Goal: Task Accomplishment & Management: Manage account settings

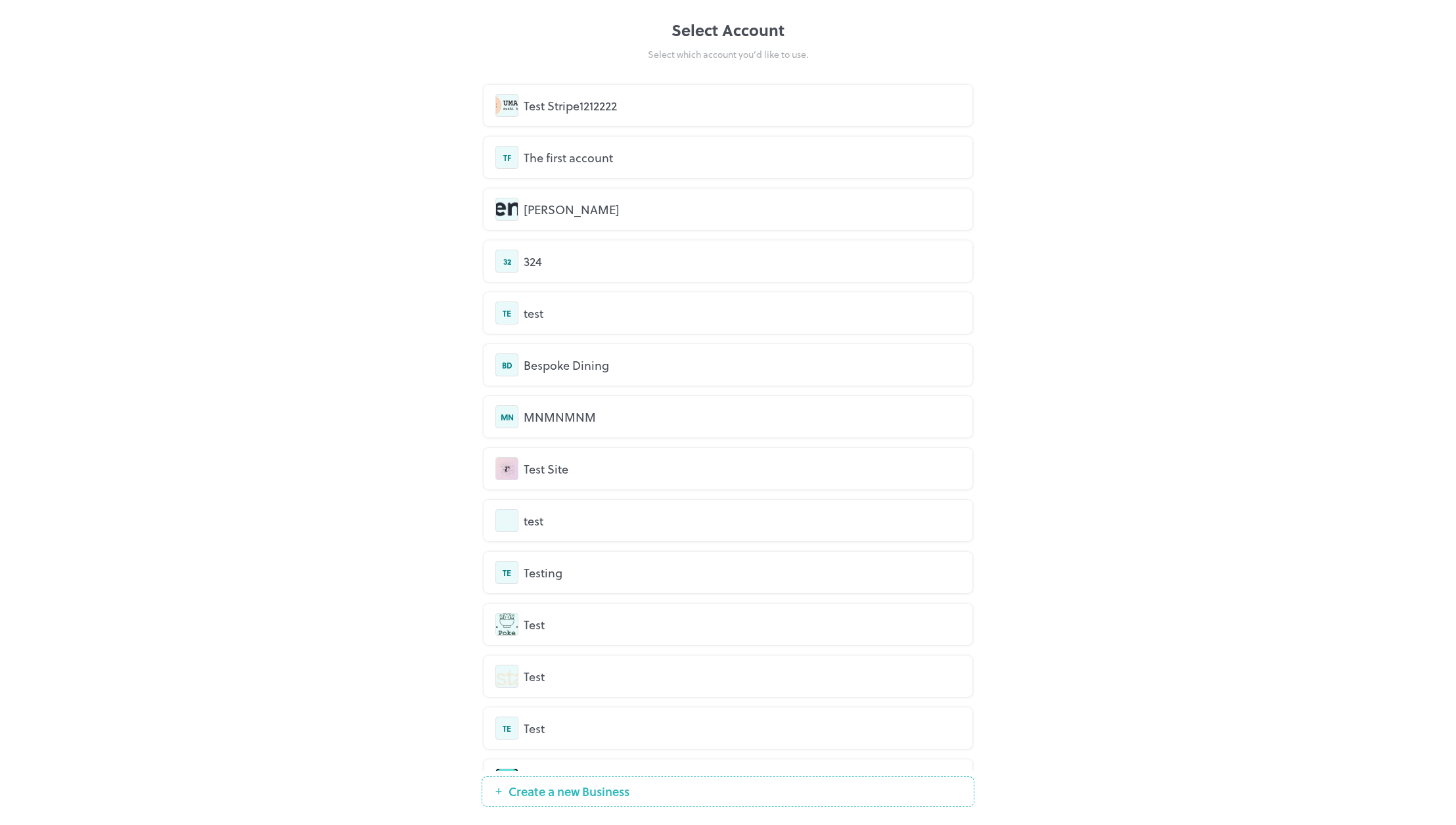
click at [597, 110] on div "Test Stripe1212222" at bounding box center [742, 106] width 437 height 18
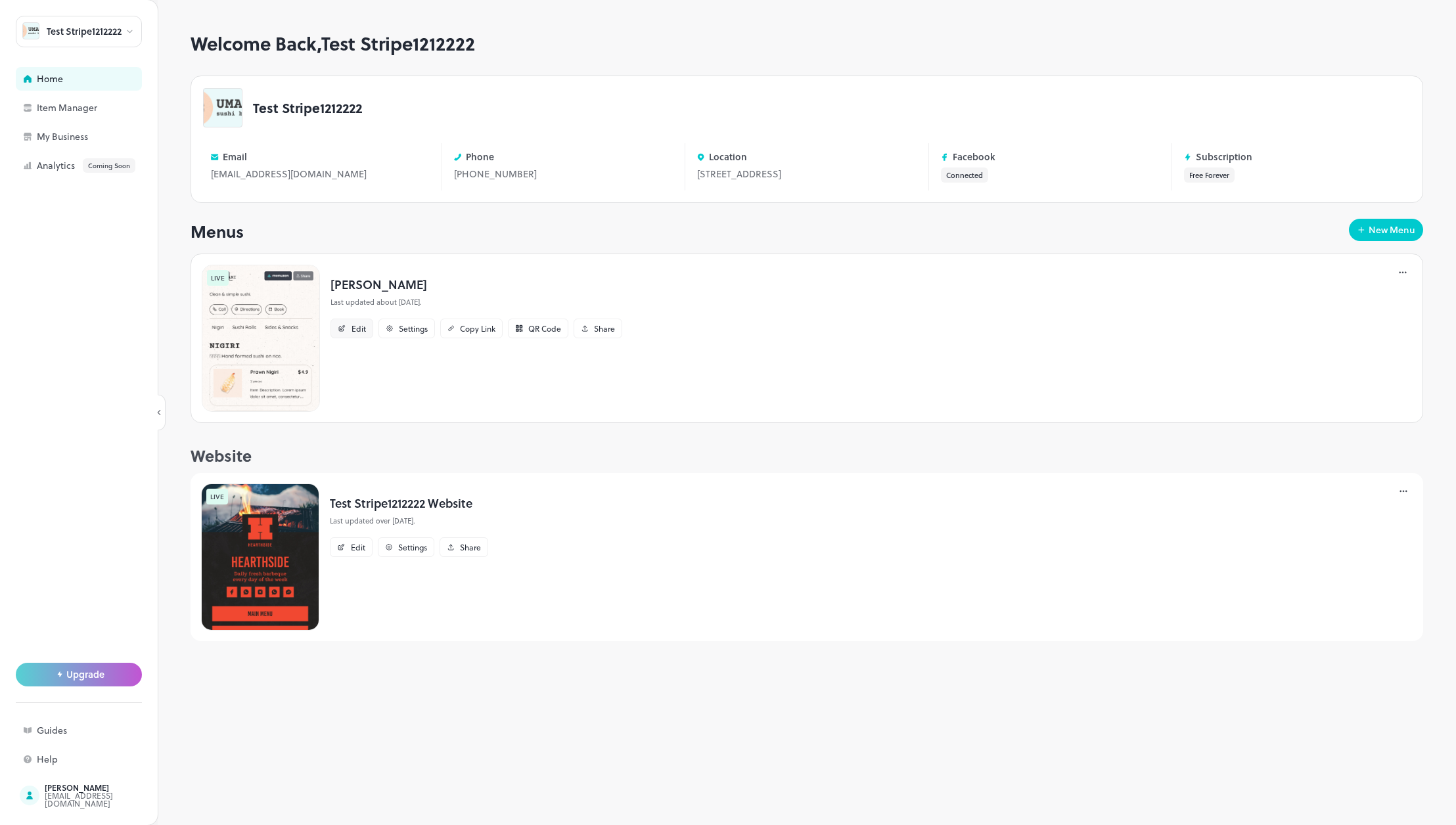
click at [345, 332] on icon at bounding box center [342, 328] width 9 height 8
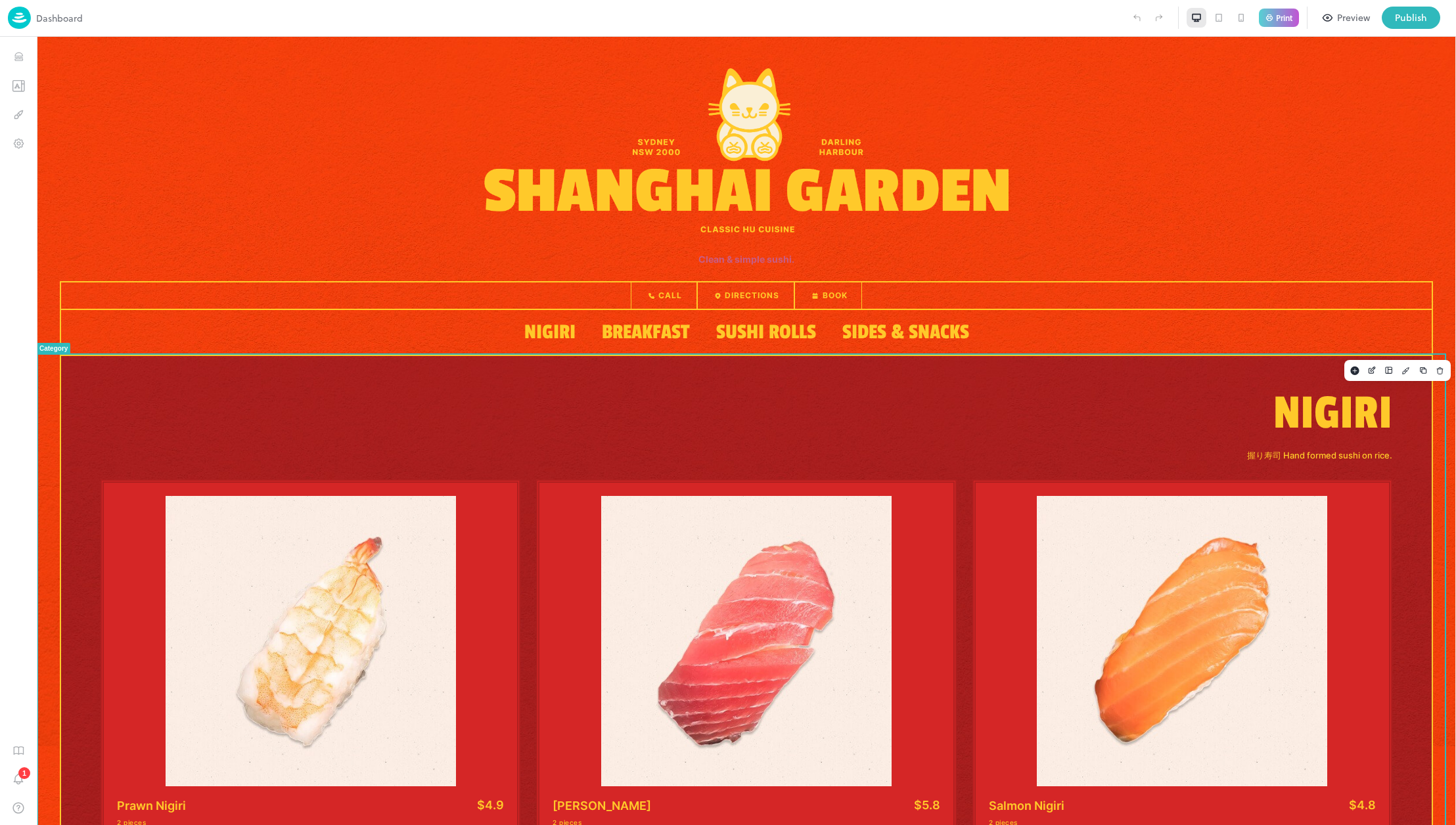
click at [1343, 422] on p "Nigiri" at bounding box center [746, 414] width 1292 height 63
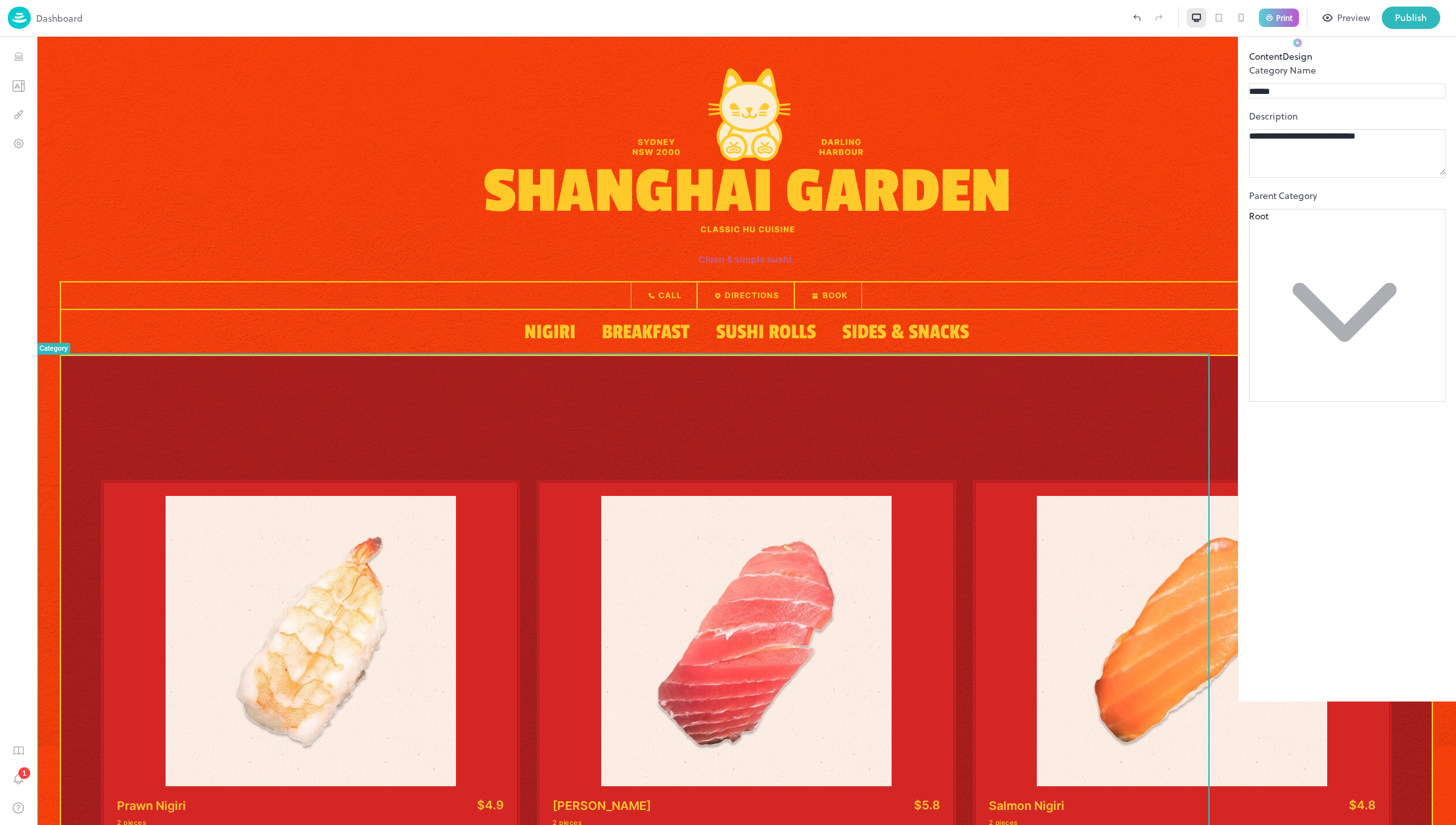
click at [1294, 63] on button "Design" at bounding box center [1297, 49] width 30 height 28
